Goal: Task Accomplishment & Management: Use online tool/utility

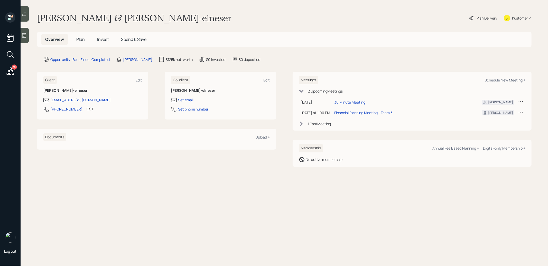
click at [81, 40] on span "Plan" at bounding box center [80, 39] width 8 height 6
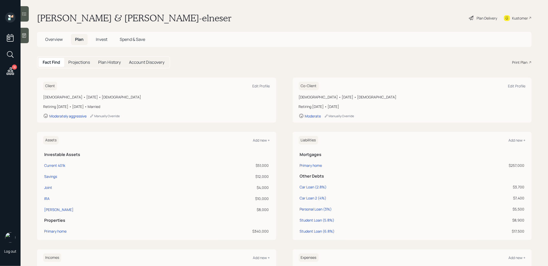
click at [516, 64] on div "Print Plan" at bounding box center [519, 62] width 15 height 5
